Goal: Information Seeking & Learning: Learn about a topic

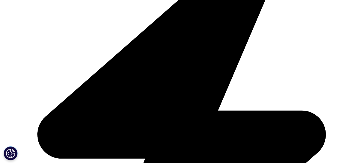
scroll to position [1231, 0]
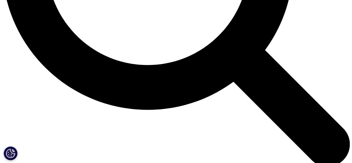
scroll to position [536, 0]
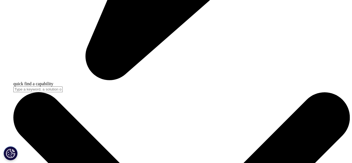
scroll to position [1446, 0]
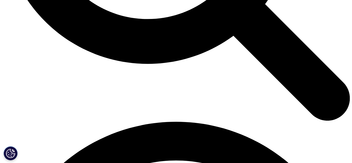
scroll to position [584, 0]
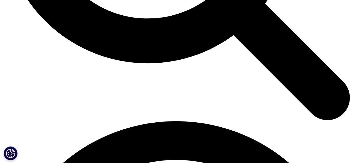
drag, startPoint x: 160, startPoint y: 99, endPoint x: 189, endPoint y: 105, distance: 29.8
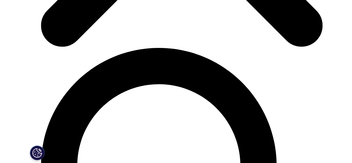
scroll to position [1502, 0]
